Goal: Transaction & Acquisition: Book appointment/travel/reservation

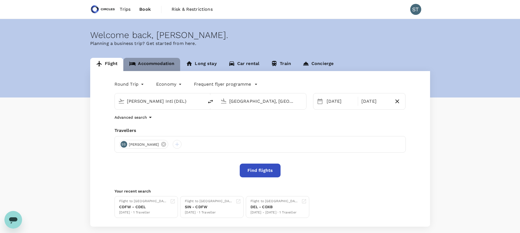
click at [162, 66] on link "Accommodation" at bounding box center [151, 64] width 57 height 13
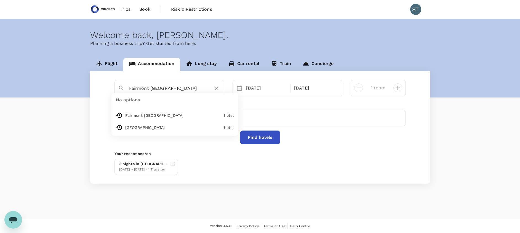
click at [169, 88] on input "Fairmont [GEOGRAPHIC_DATA]" at bounding box center [167, 88] width 76 height 9
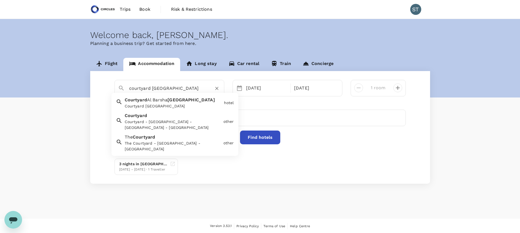
scroll to position [1, 0]
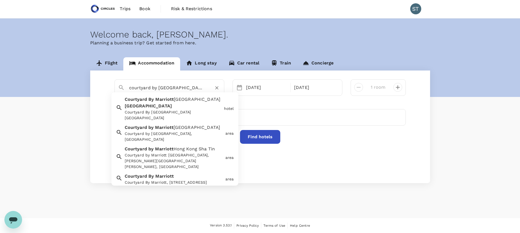
click at [172, 106] on div "Courtyard By [GEOGRAPHIC_DATA] [GEOGRAPHIC_DATA] By [GEOGRAPHIC_DATA] [GEOGRAPH…" at bounding box center [171, 107] width 99 height 27
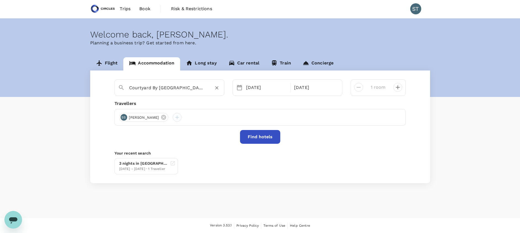
type input "Courtyard By [GEOGRAPHIC_DATA] [GEOGRAPHIC_DATA]"
click at [173, 116] on div at bounding box center [177, 117] width 9 height 9
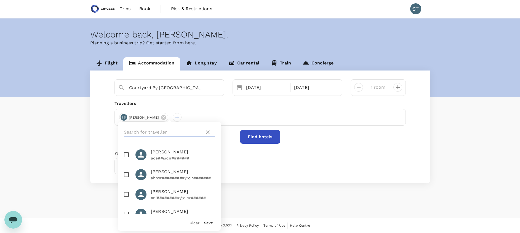
click at [176, 134] on input "text" at bounding box center [163, 132] width 78 height 9
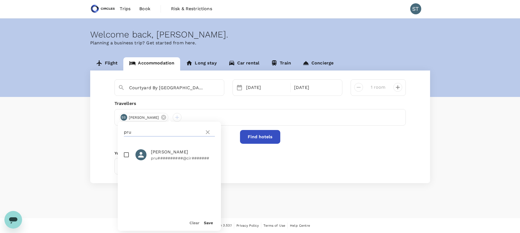
type input "pru"
click at [167, 155] on p "pru##########@cir#######" at bounding box center [183, 158] width 64 height 6
checkbox input "true"
click at [269, 143] on button "Find hotels" at bounding box center [260, 137] width 40 height 14
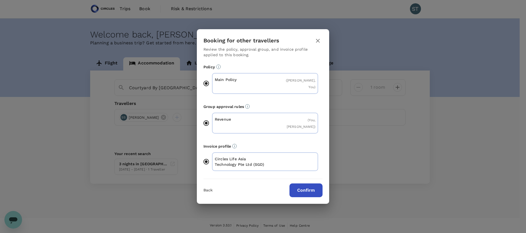
click at [301, 184] on button "Confirm" at bounding box center [305, 191] width 33 height 14
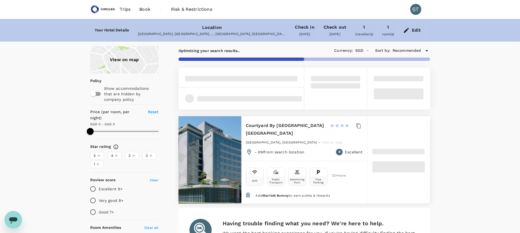
click at [417, 30] on div "Edit" at bounding box center [416, 30] width 9 height 8
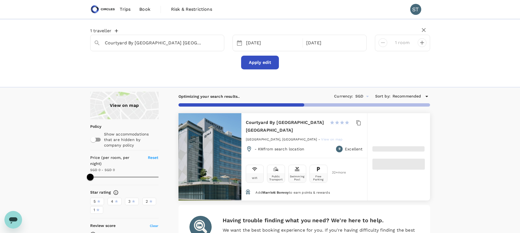
click at [115, 32] on icon "button" at bounding box center [117, 31] width 6 height 6
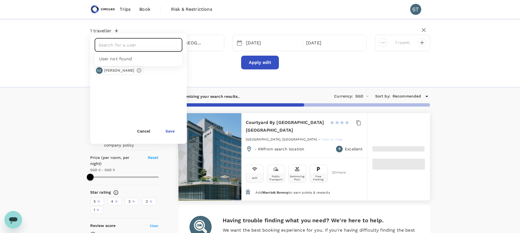
click at [115, 44] on input "text" at bounding box center [134, 45] width 74 height 10
click at [127, 64] on div "[PERSON_NAME]" at bounding box center [132, 61] width 37 height 7
type input "[PERSON_NAME]"
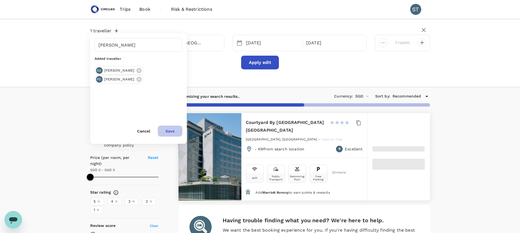
click at [169, 133] on button "Save" at bounding box center [170, 131] width 25 height 11
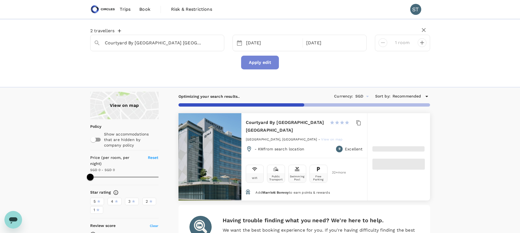
click at [260, 61] on button "Apply edit" at bounding box center [260, 63] width 38 height 14
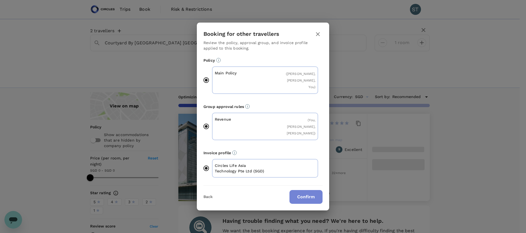
click at [303, 191] on button "Confirm" at bounding box center [305, 197] width 33 height 14
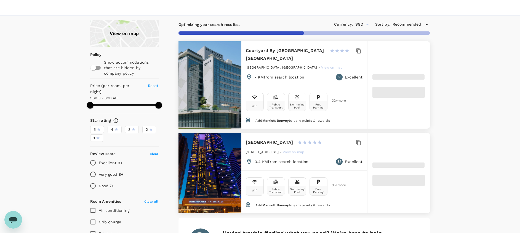
scroll to position [71, 0]
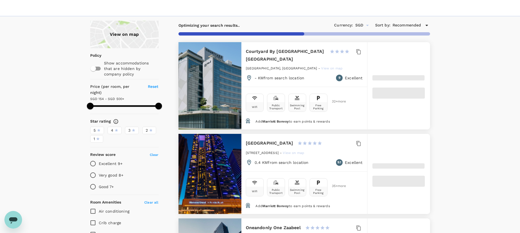
type input "499.61"
type input "153.12"
type input "499.12"
type input "93.12"
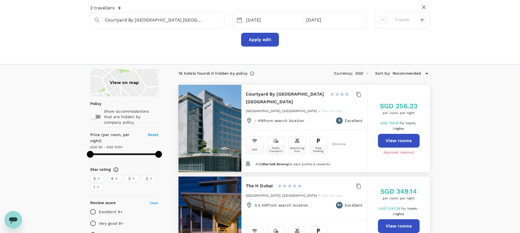
scroll to position [22, 0]
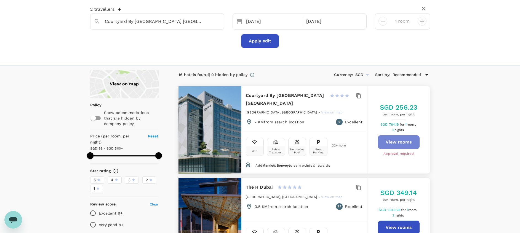
click at [401, 141] on button "View rooms" at bounding box center [399, 142] width 42 height 14
type input "499.12"
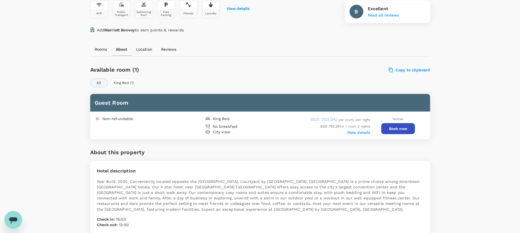
scroll to position [229, 0]
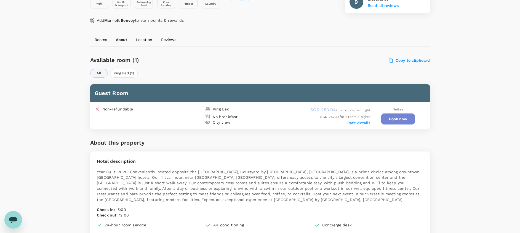
click at [396, 122] on button "Book now" at bounding box center [398, 119] width 34 height 11
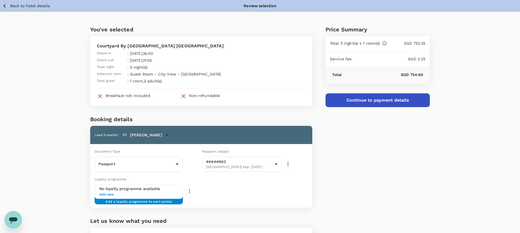
click at [18, 3] on p "Back to hotel details" at bounding box center [29, 6] width 39 height 6
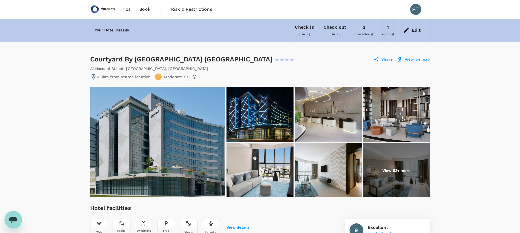
click at [405, 30] on icon at bounding box center [406, 30] width 7 height 7
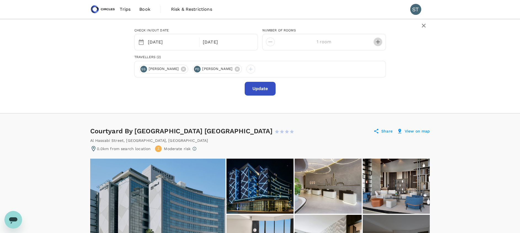
click at [379, 45] on icon "decrease" at bounding box center [377, 42] width 7 height 7
type input "2 rooms"
click at [262, 91] on button "Update" at bounding box center [260, 89] width 31 height 14
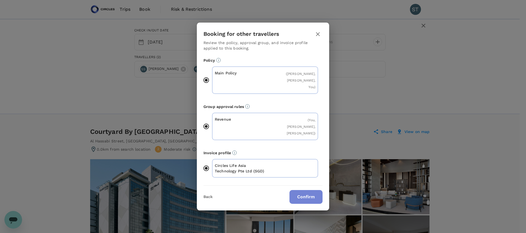
click at [310, 195] on button "Confirm" at bounding box center [305, 197] width 33 height 14
